Goal: Book appointment/travel/reservation

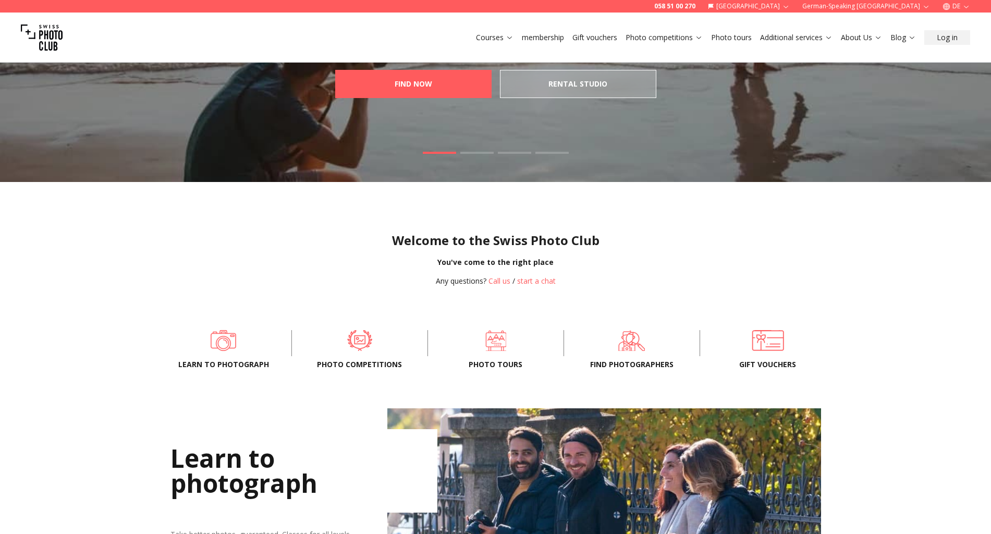
scroll to position [91, 0]
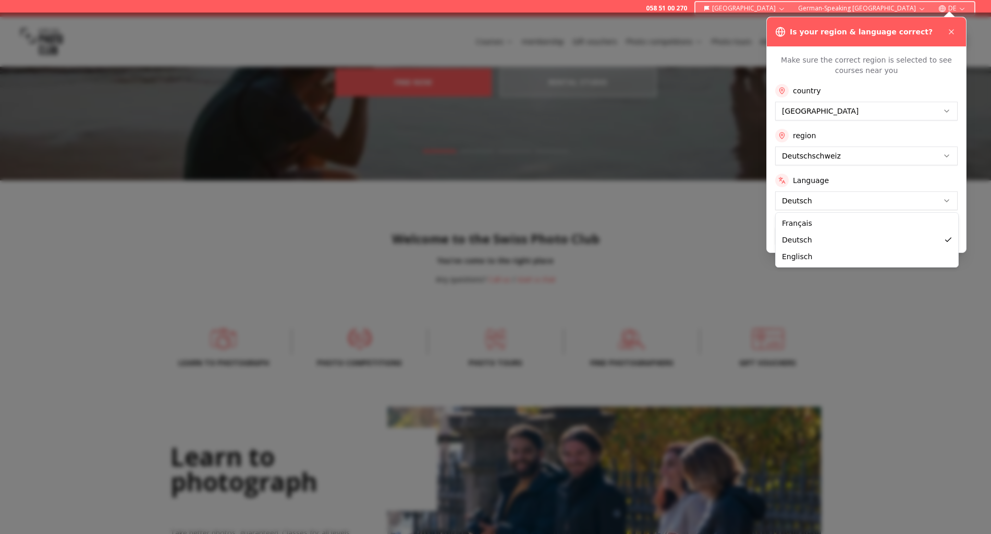
drag, startPoint x: 806, startPoint y: 258, endPoint x: 826, endPoint y: 257, distance: 20.4
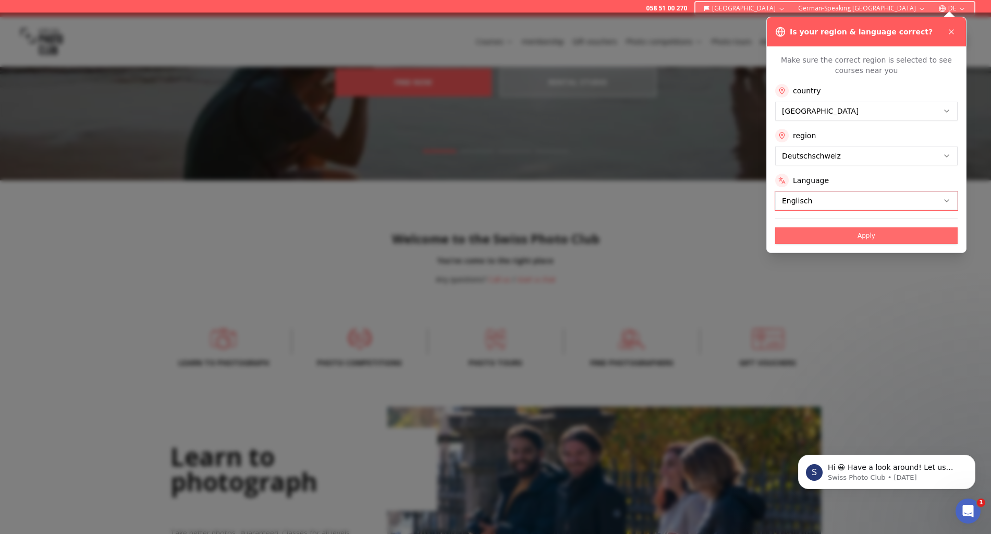
scroll to position [0, 0]
click at [862, 237] on font "Apply" at bounding box center [867, 235] width 18 height 7
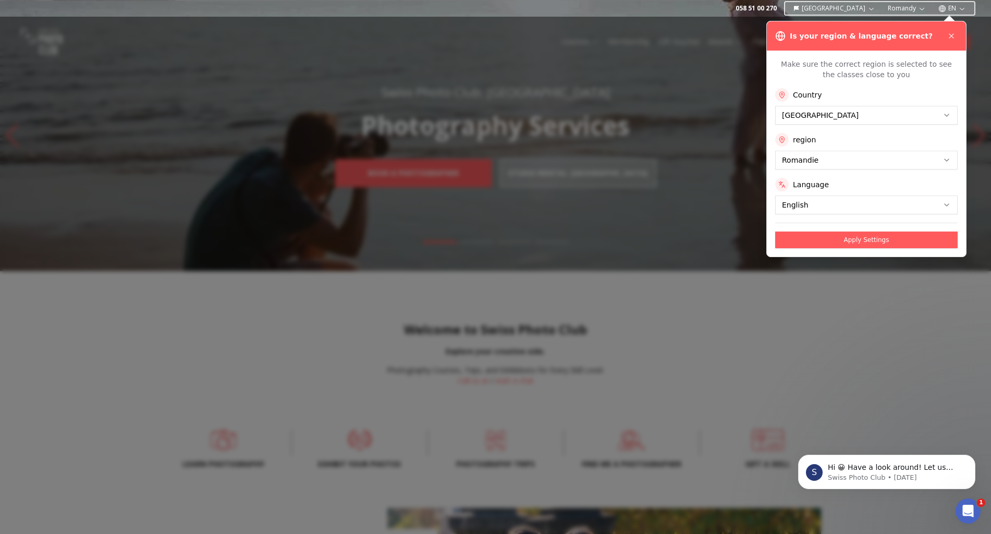
click at [950, 35] on icon at bounding box center [951, 36] width 8 height 8
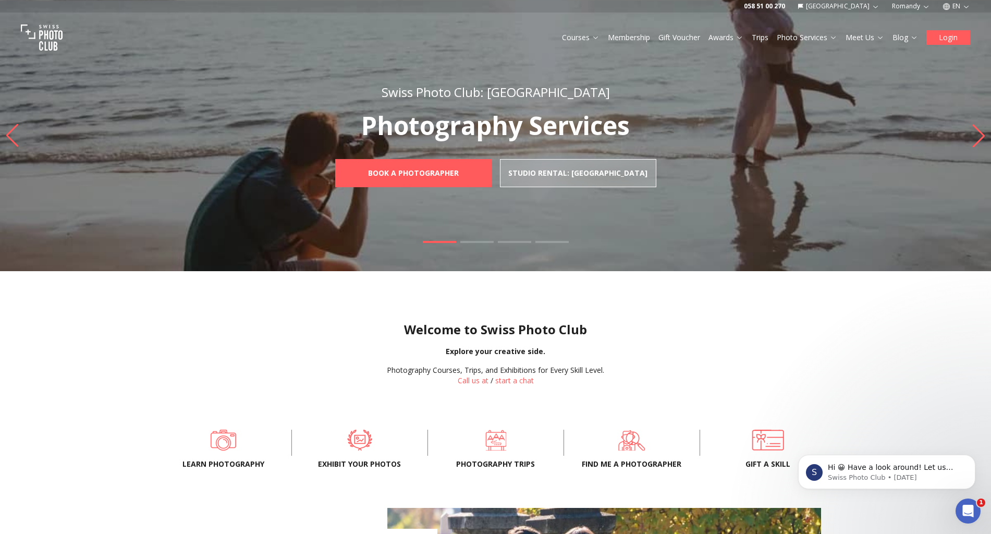
click at [945, 37] on font "Login" at bounding box center [948, 37] width 19 height 10
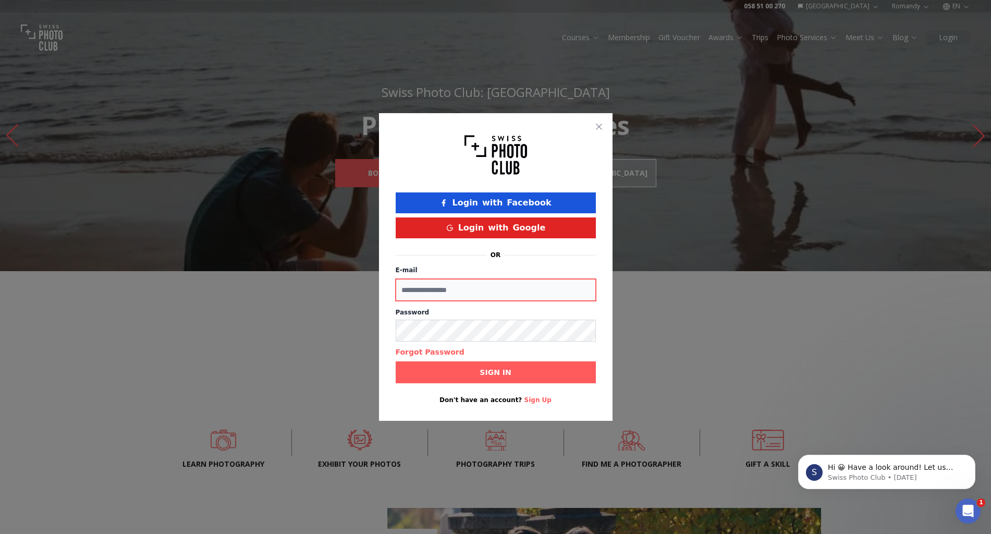
click at [480, 292] on input "E-mail" at bounding box center [496, 290] width 200 height 22
click at [522, 229] on font "Google" at bounding box center [529, 228] width 33 height 10
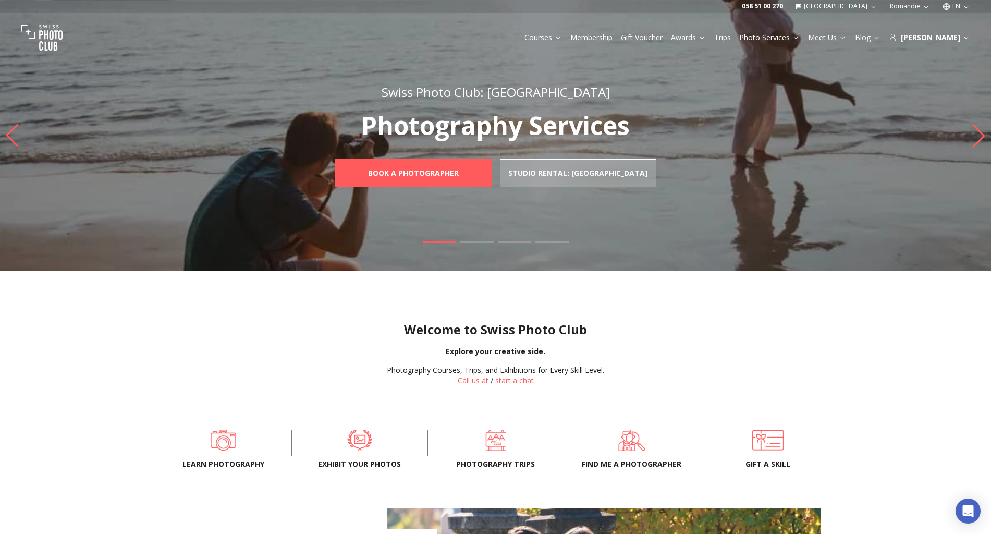
click at [731, 37] on link "Trips" at bounding box center [722, 37] width 17 height 10
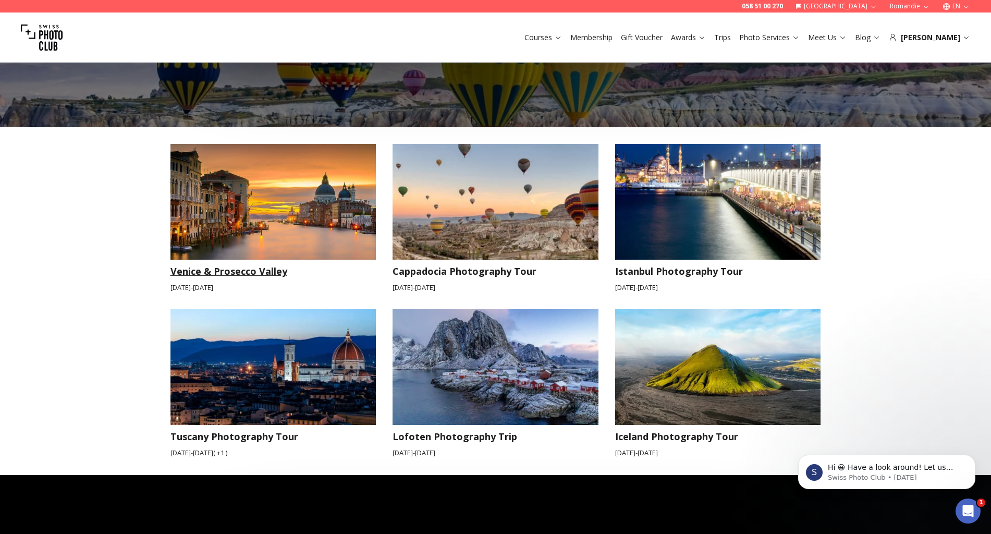
scroll to position [837, 0]
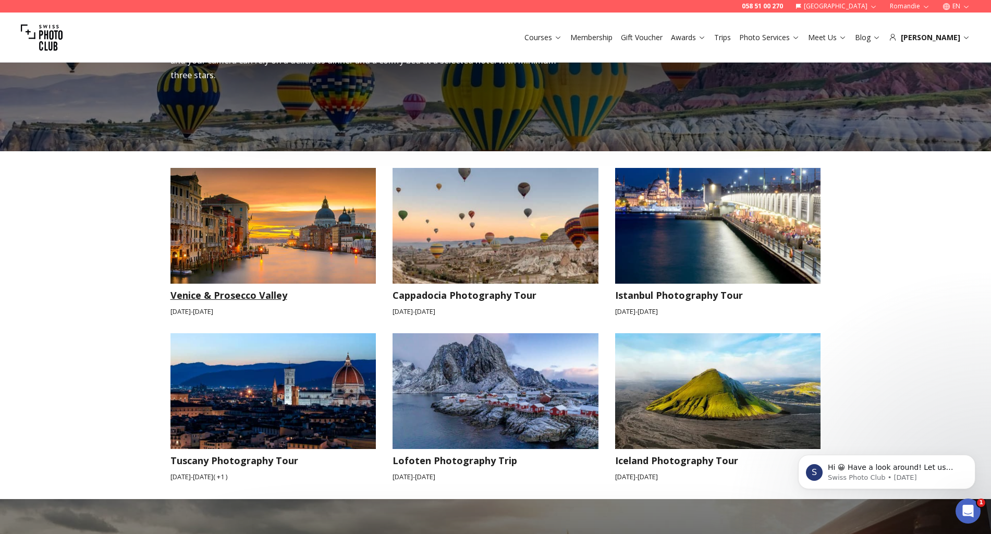
click at [319, 230] on img at bounding box center [273, 226] width 206 height 116
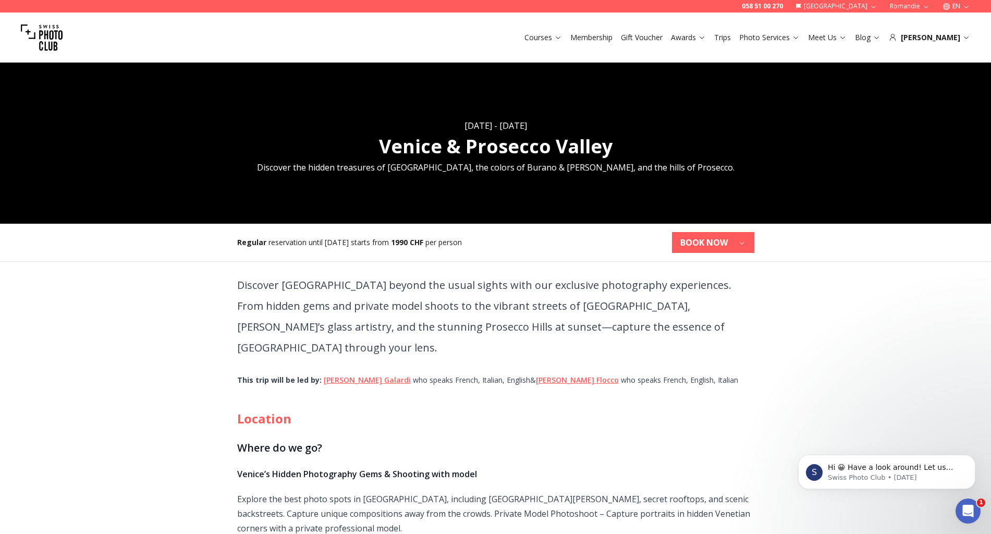
scroll to position [146, 0]
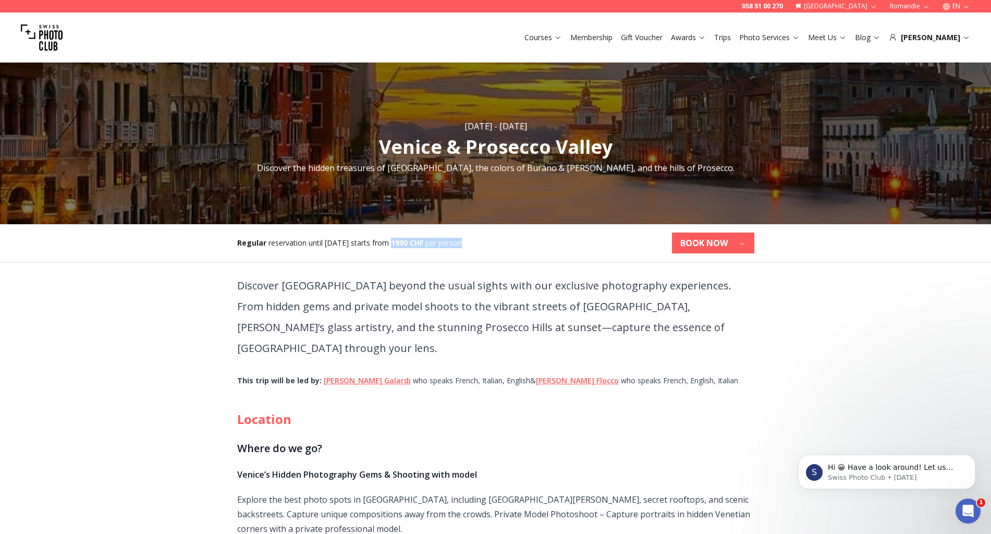
drag, startPoint x: 396, startPoint y: 242, endPoint x: 479, endPoint y: 253, distance: 83.6
click at [480, 252] on div "Regular reservation until [DATE] starts from 1990 CHF per person BOOK NOW" at bounding box center [496, 243] width 534 height 38
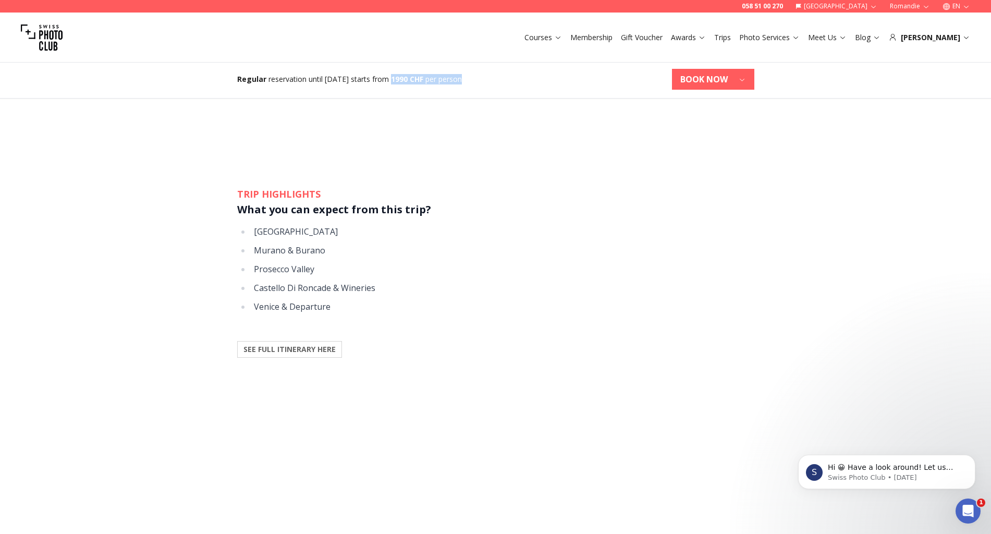
scroll to position [1017, 0]
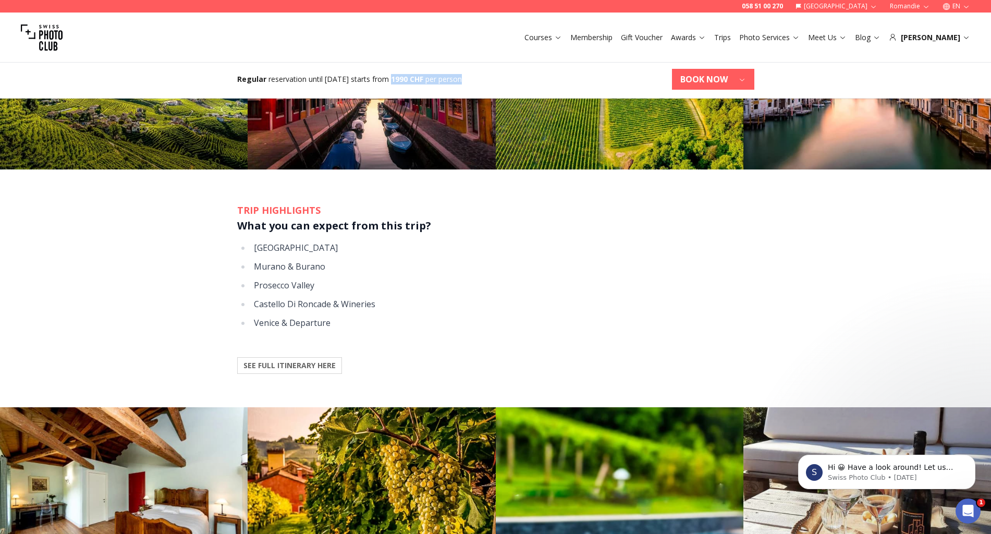
click at [327, 360] on b "SEE FULL ITINERARY HERE" at bounding box center [289, 365] width 92 height 10
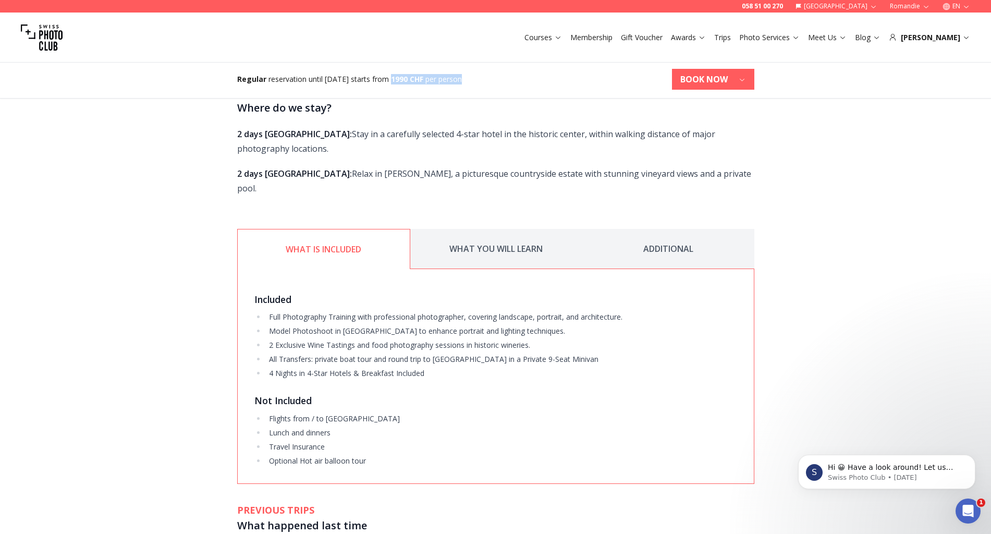
scroll to position [1822, 0]
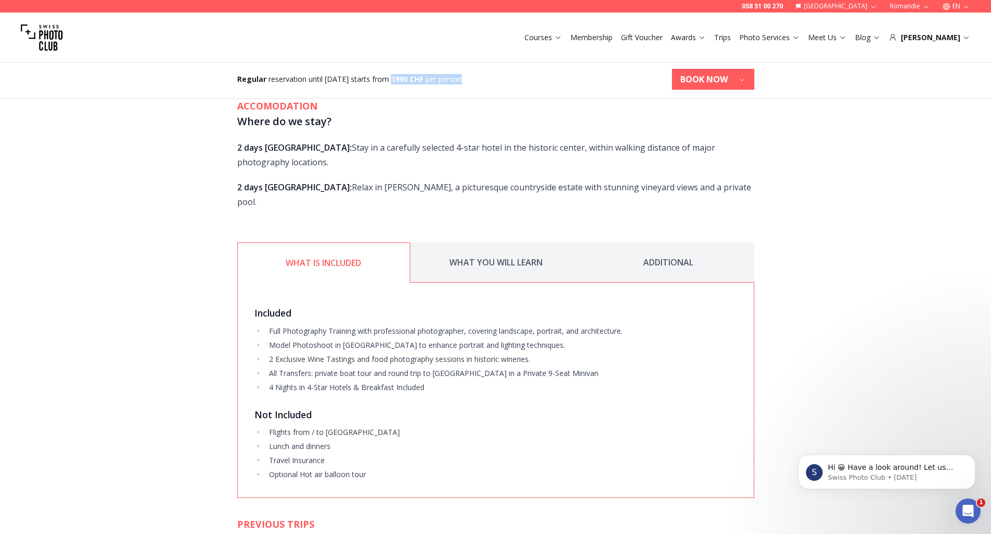
click at [680, 242] on button "ADDITIONAL" at bounding box center [668, 262] width 172 height 40
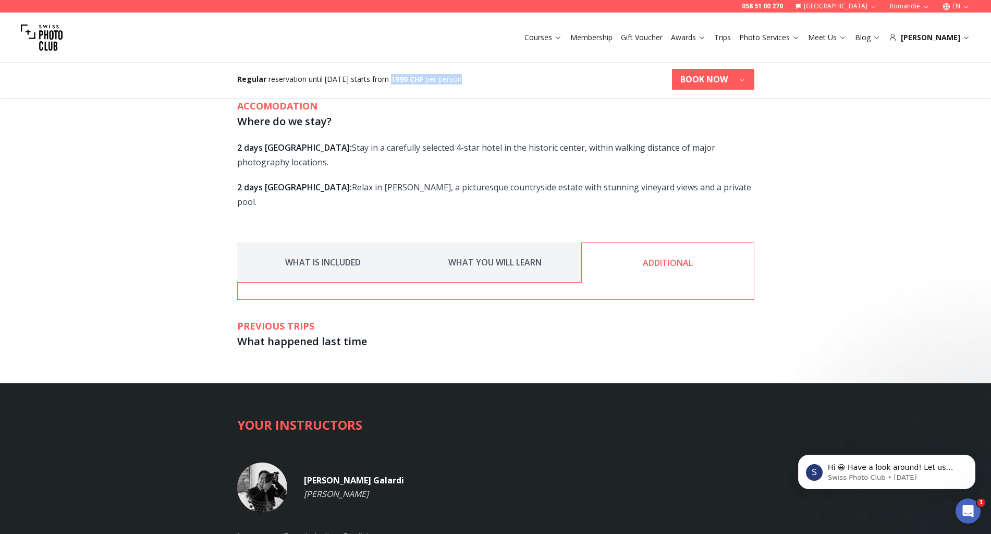
click at [524, 242] on button "WHAT YOU WILL LEARN" at bounding box center [495, 262] width 172 height 40
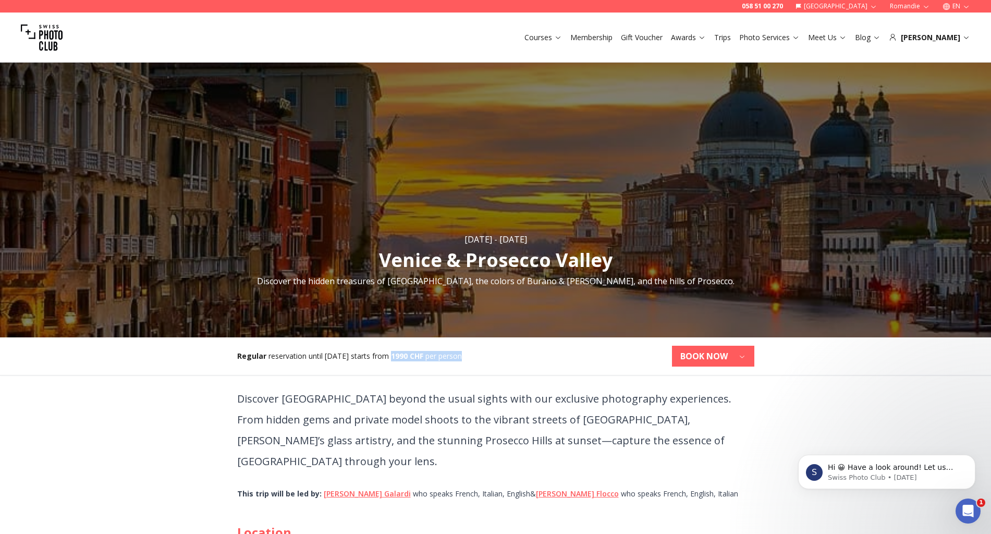
scroll to position [41, 0]
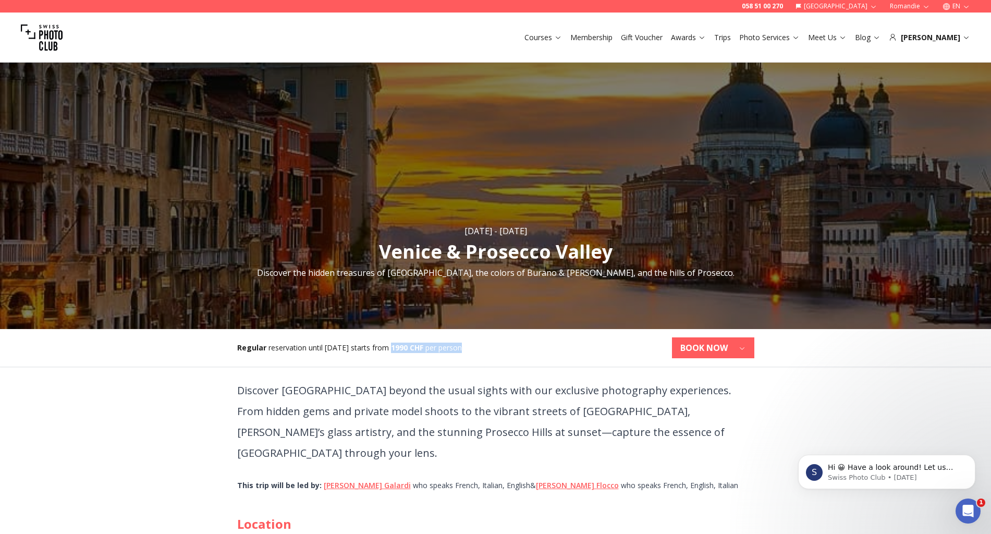
click at [740, 350] on icon "button" at bounding box center [742, 348] width 8 height 8
click at [710, 345] on b "BOOK NOW" at bounding box center [703, 347] width 47 height 13
click at [705, 346] on b "BOOK NOW" at bounding box center [703, 347] width 47 height 13
click at [700, 376] on b "[DATE] - [DATE]" at bounding box center [669, 373] width 64 height 10
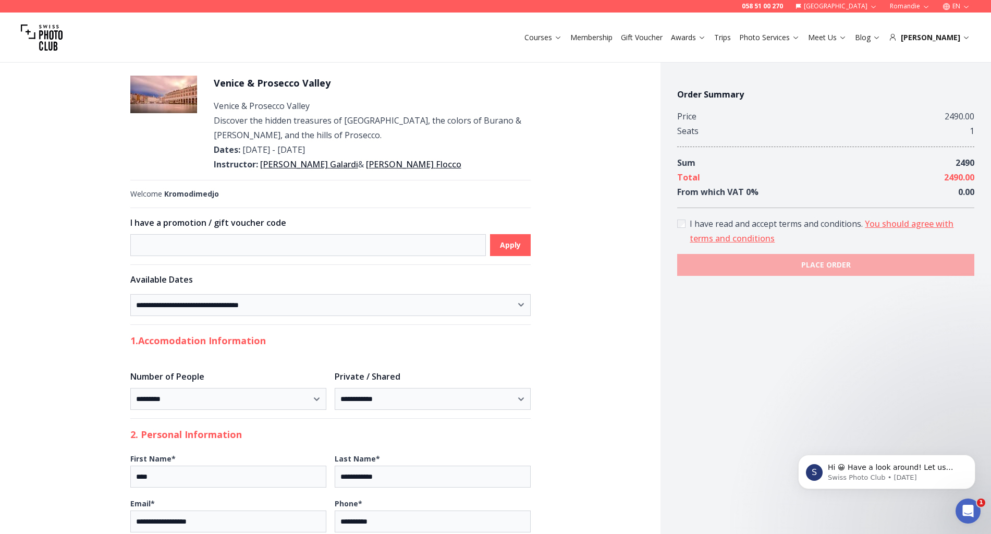
scroll to position [9, 0]
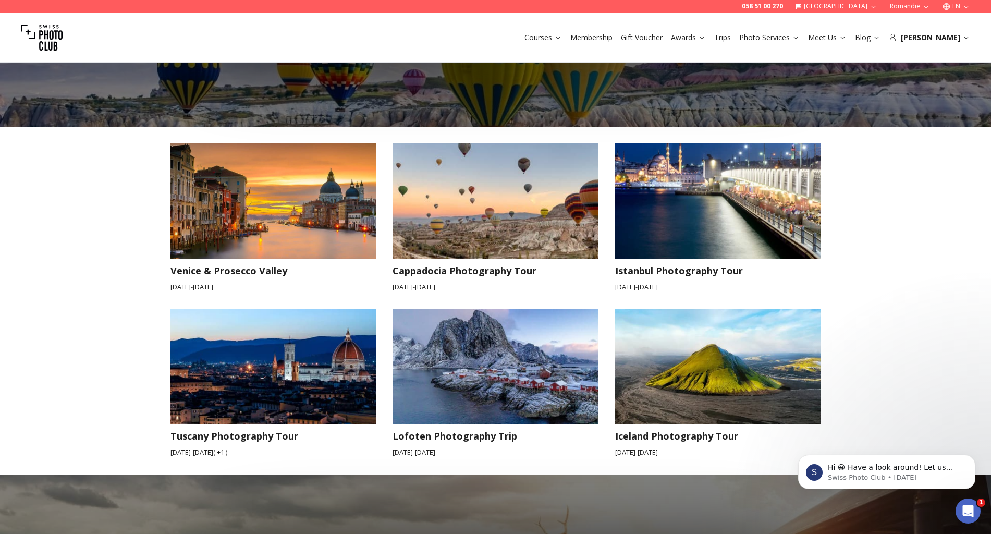
scroll to position [864, 0]
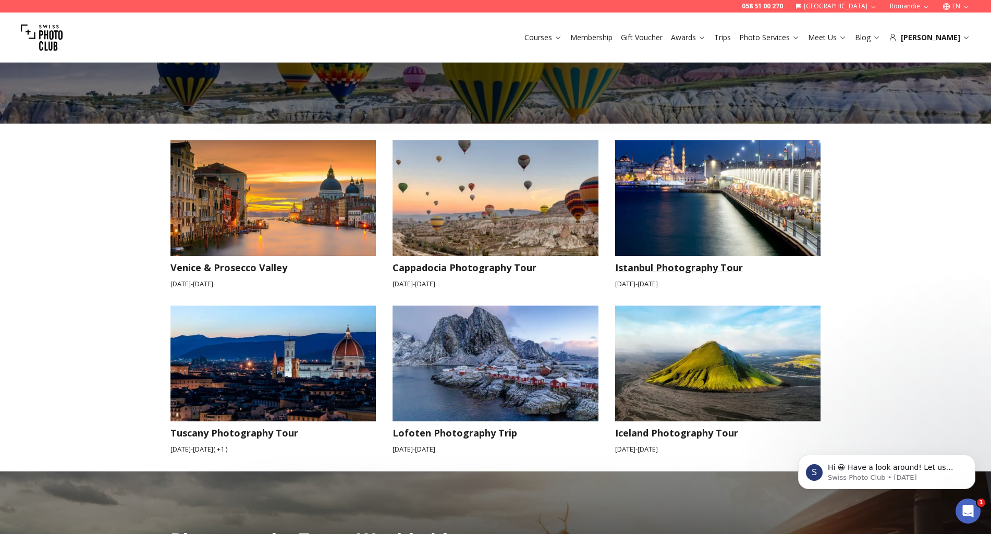
click at [728, 209] on img at bounding box center [718, 198] width 206 height 116
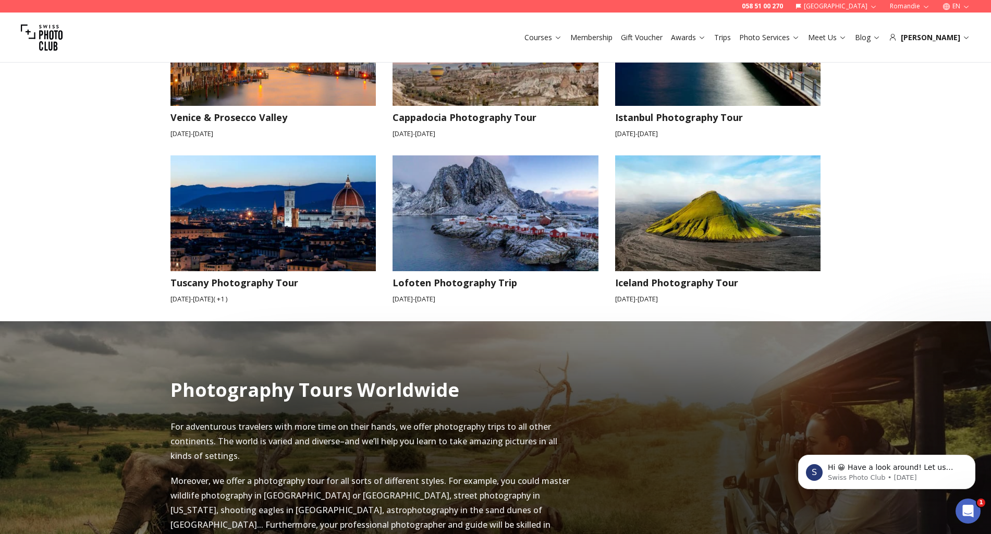
scroll to position [1003, 0]
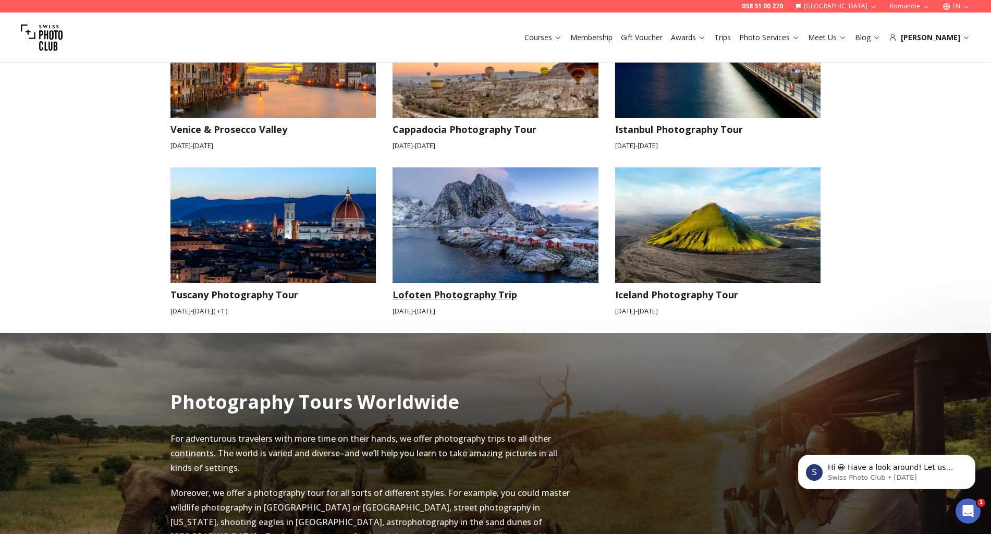
click at [474, 287] on h3 "Lofoten Photography Trip" at bounding box center [496, 294] width 206 height 15
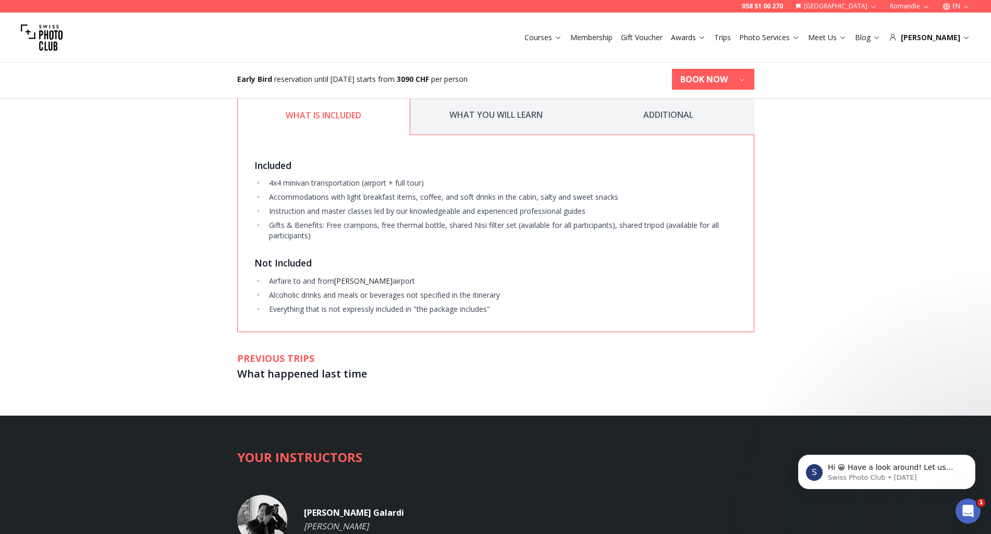
scroll to position [1725, 0]
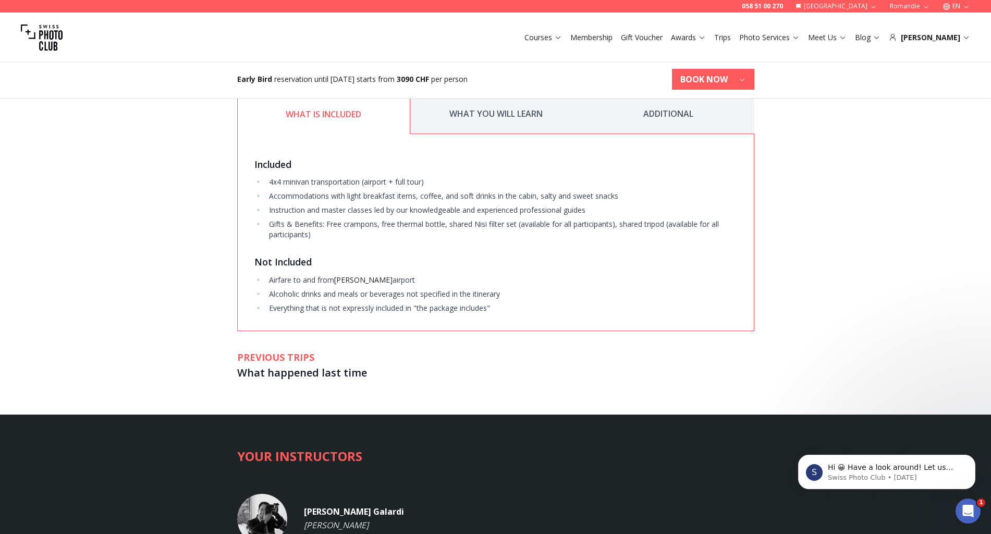
click at [521, 122] on button "WHAT YOU WILL LEARN" at bounding box center [496, 114] width 172 height 40
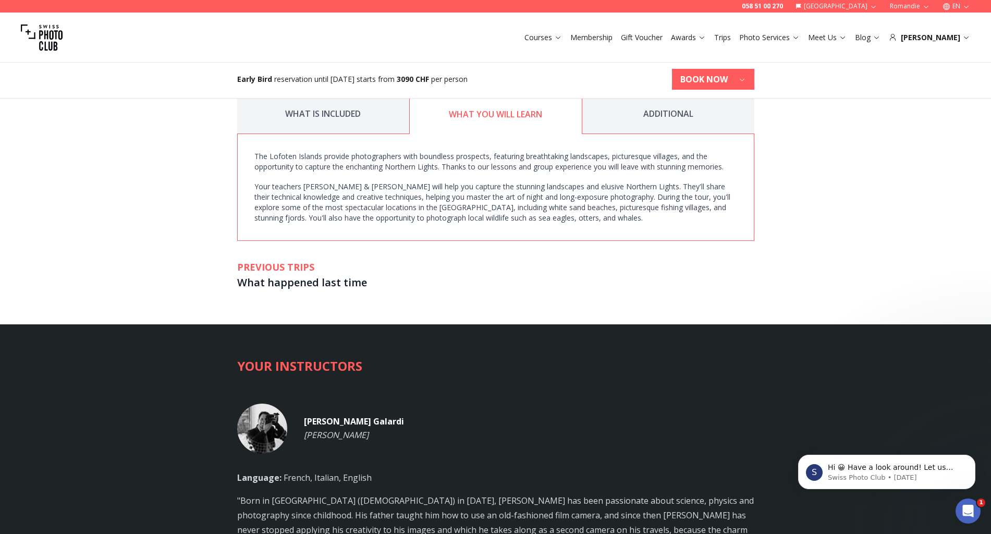
click at [290, 121] on button "WHAT IS INCLUDED" at bounding box center [323, 114] width 172 height 40
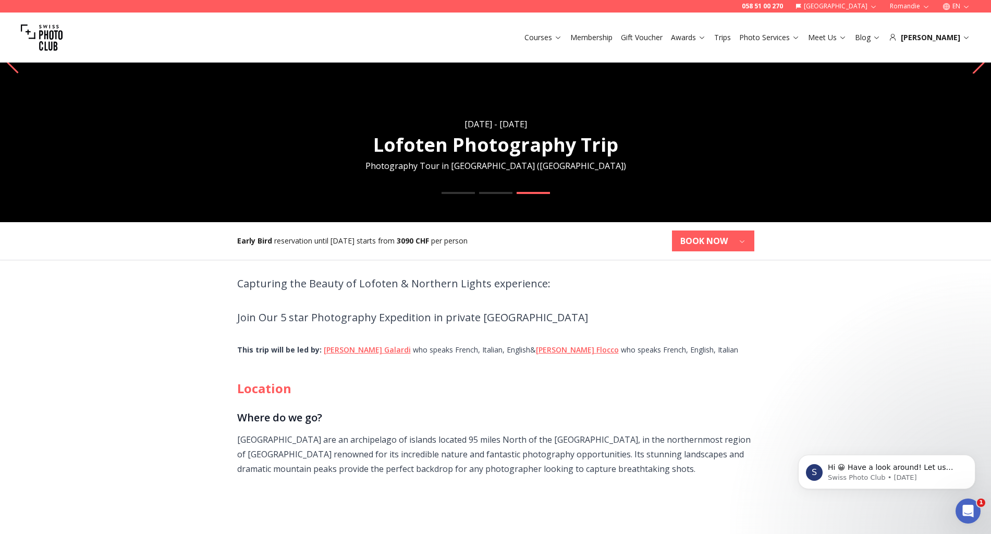
scroll to position [149, 0]
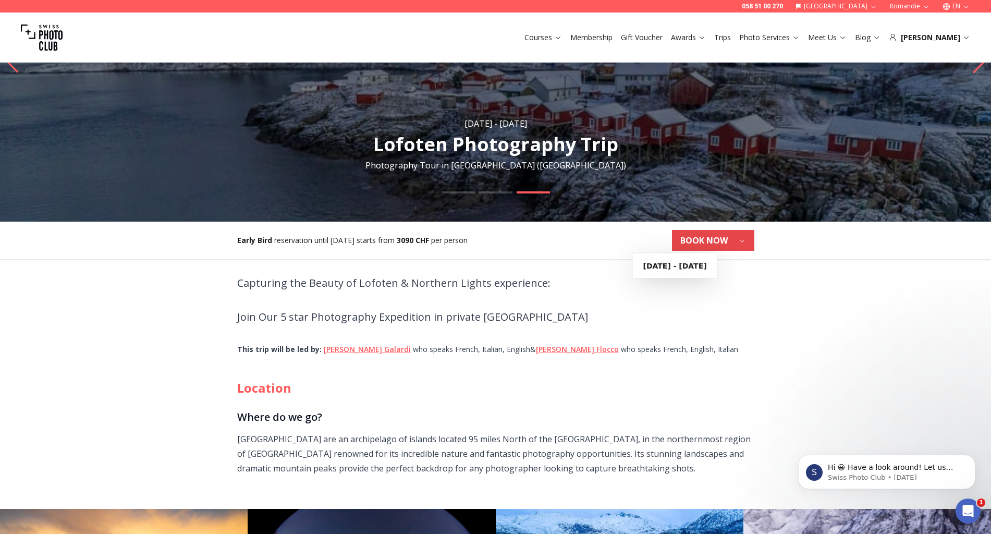
click at [739, 241] on icon "button" at bounding box center [742, 241] width 8 height 8
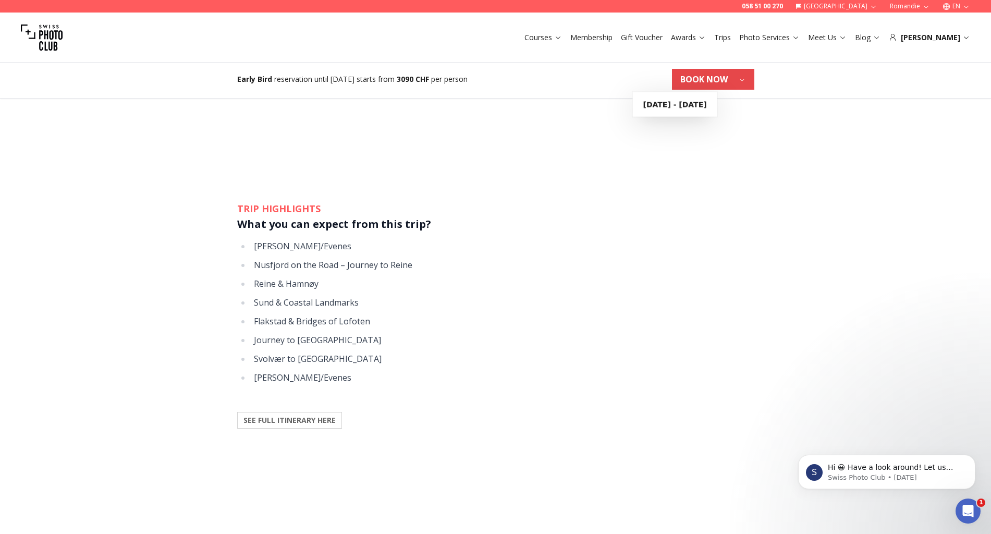
scroll to position [999, 0]
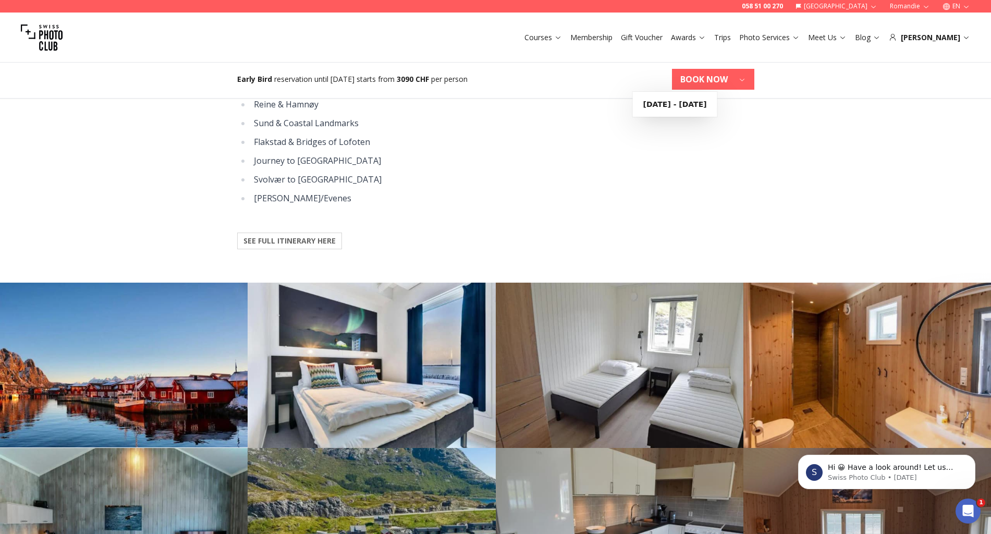
click at [309, 180] on li "Svolvær to [GEOGRAPHIC_DATA]" at bounding box center [503, 179] width 504 height 15
click at [382, 198] on li "[PERSON_NAME]/Evenes" at bounding box center [503, 198] width 504 height 15
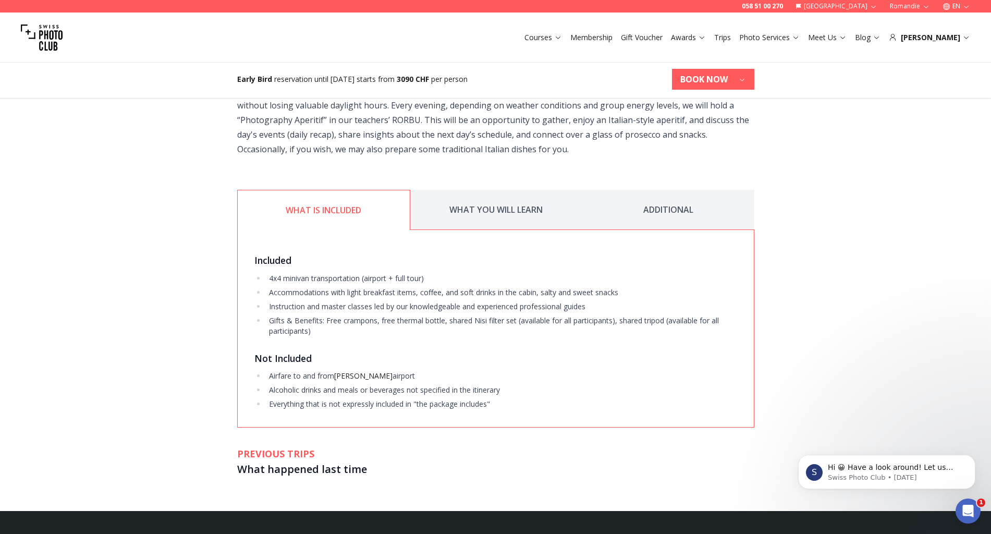
scroll to position [1636, 0]
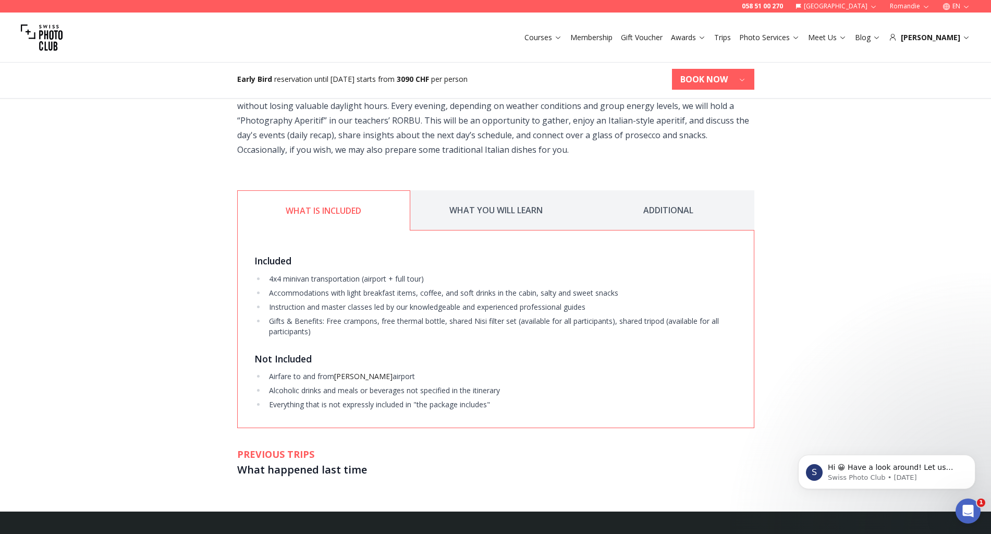
click at [345, 375] on span "[PERSON_NAME]" at bounding box center [363, 376] width 58 height 10
click at [345, 376] on span "[PERSON_NAME]" at bounding box center [363, 376] width 58 height 10
drag, startPoint x: 388, startPoint y: 377, endPoint x: 400, endPoint y: 381, distance: 12.2
click at [389, 377] on li "Airfare to and from [PERSON_NAME][GEOGRAPHIC_DATA]" at bounding box center [501, 376] width 471 height 10
copy li "[PERSON_NAME][GEOGRAPHIC_DATA]"
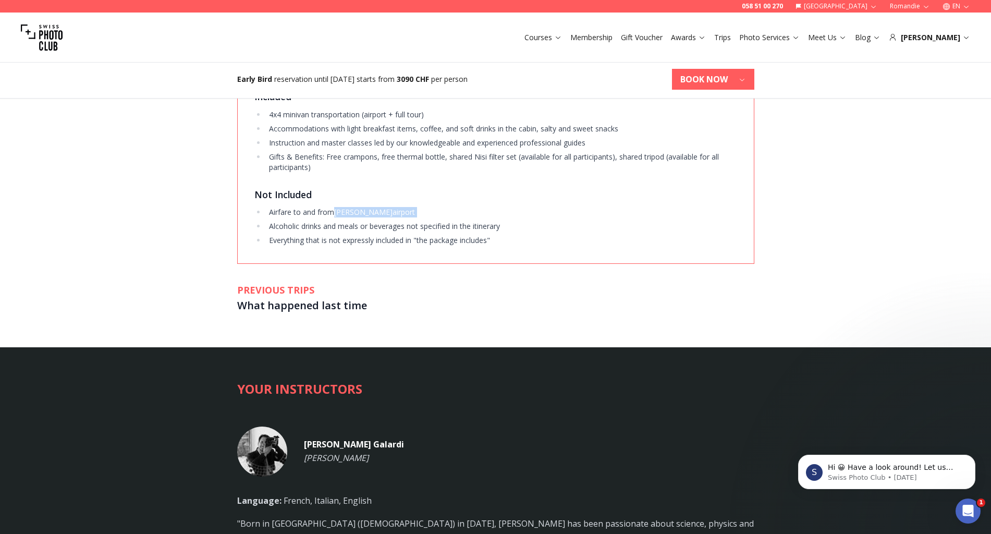
scroll to position [1837, 0]
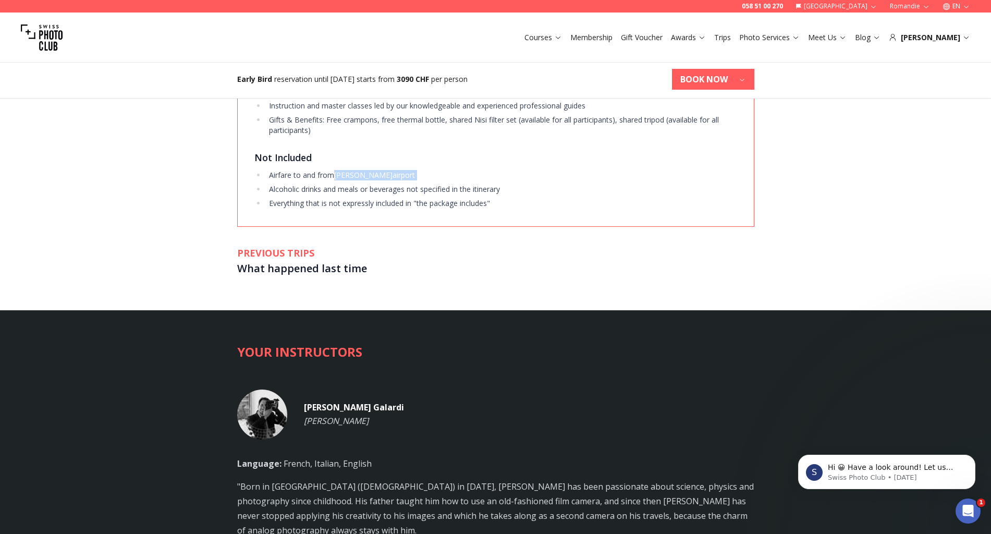
click at [350, 177] on span "[PERSON_NAME]" at bounding box center [363, 175] width 58 height 10
click at [390, 174] on li "Airfare to and from [PERSON_NAME][GEOGRAPHIC_DATA]" at bounding box center [501, 175] width 471 height 10
